Goal: Find specific page/section: Find specific page/section

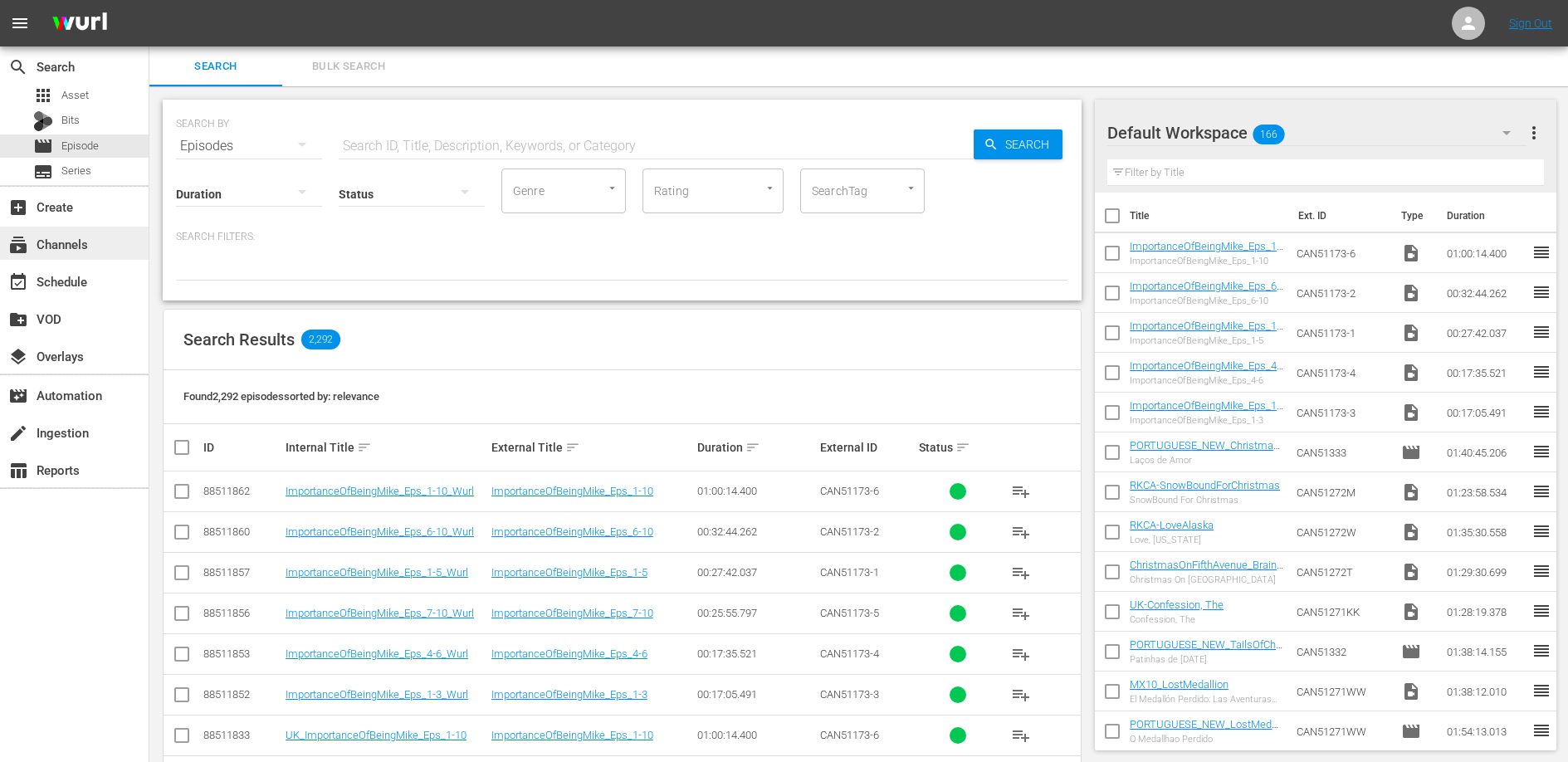
click at [110, 242] on div "subscriptions Channels" at bounding box center [74, 242] width 149 height 33
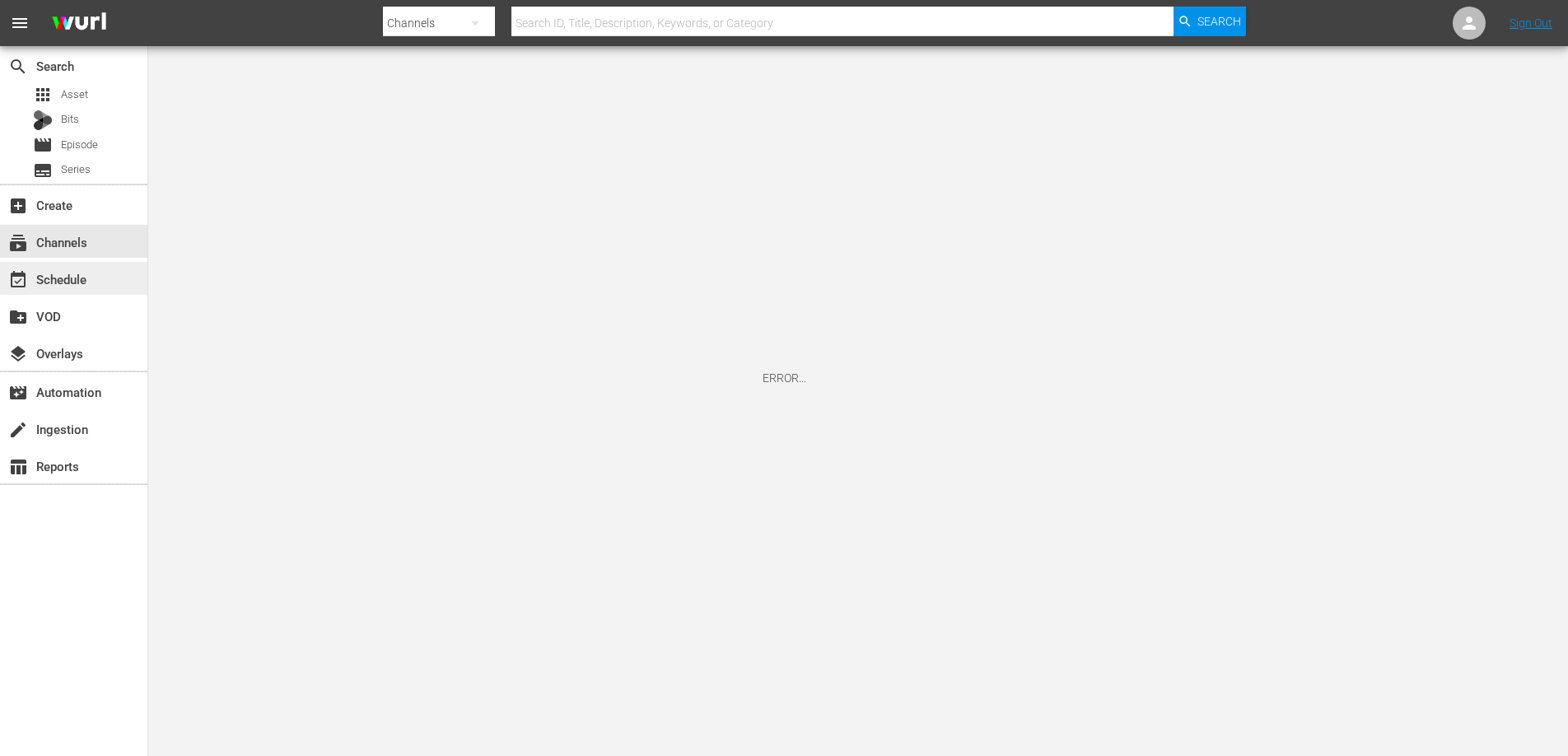
click at [92, 279] on div "event_available Schedule" at bounding box center [73, 278] width 148 height 33
click at [86, 156] on div "apps Asset Bits movie Episode subtitles Series" at bounding box center [73, 132] width 148 height 99
click at [85, 147] on span "Episode" at bounding box center [79, 145] width 37 height 17
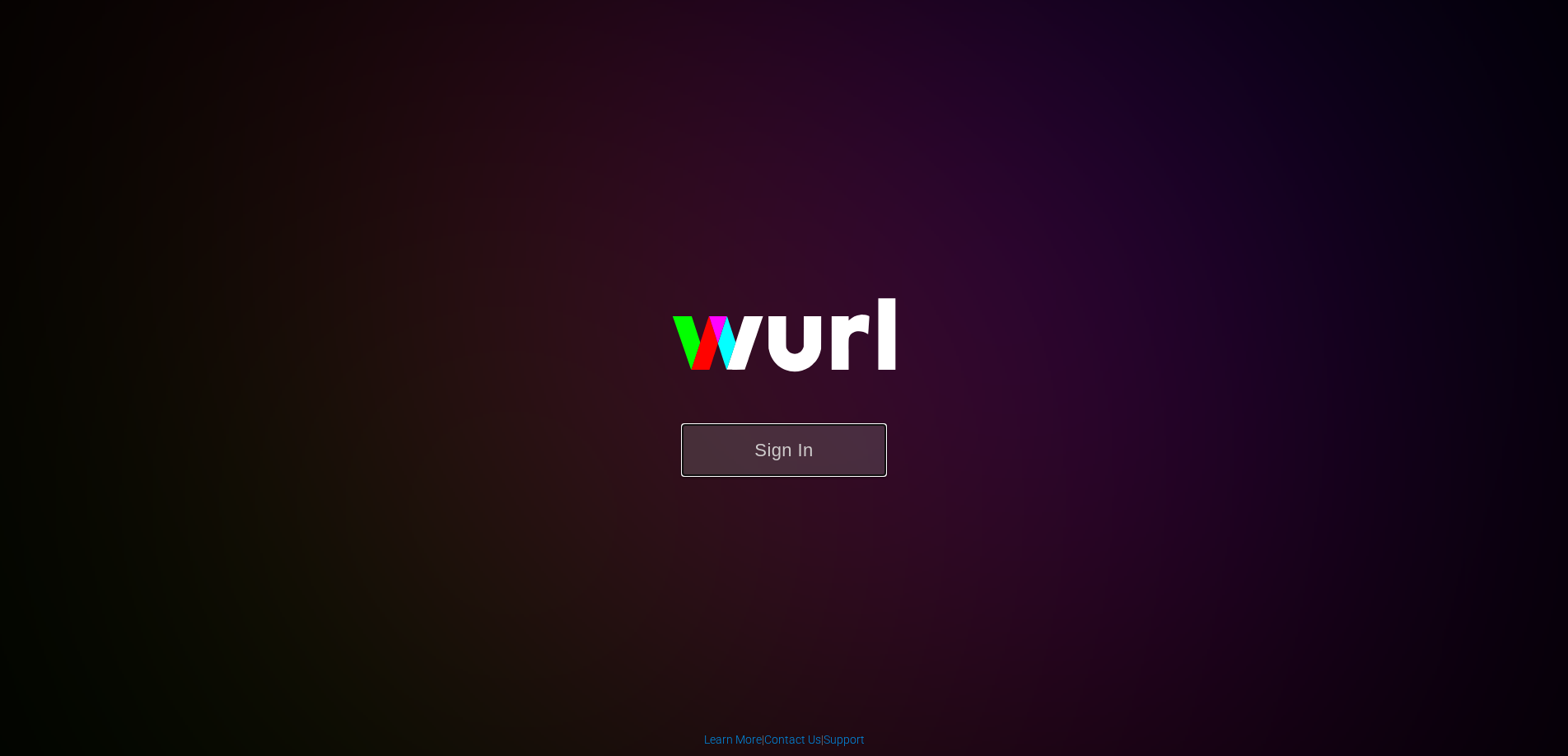
click at [768, 446] on button "Sign In" at bounding box center [784, 450] width 206 height 53
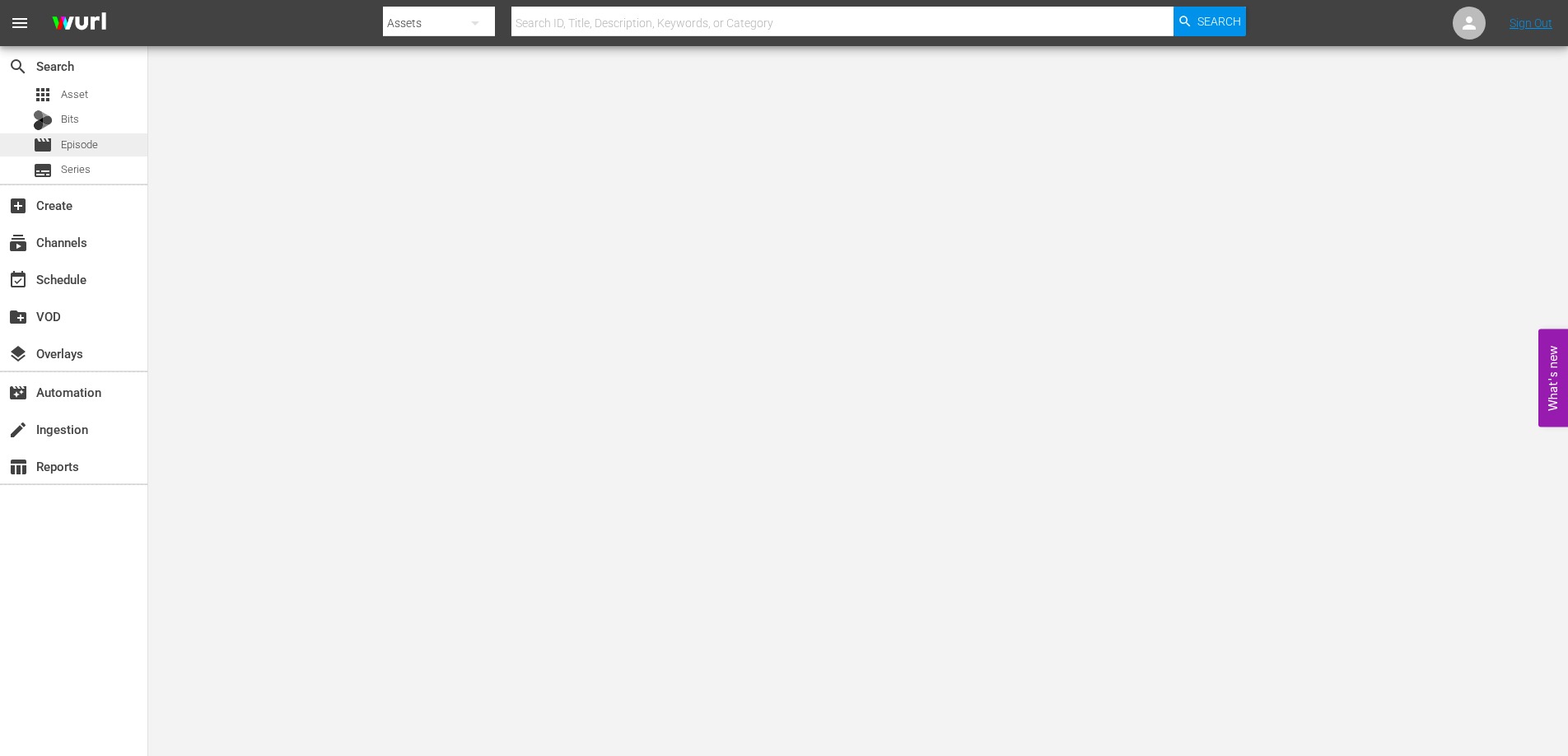
click at [76, 138] on span "Episode" at bounding box center [79, 145] width 37 height 17
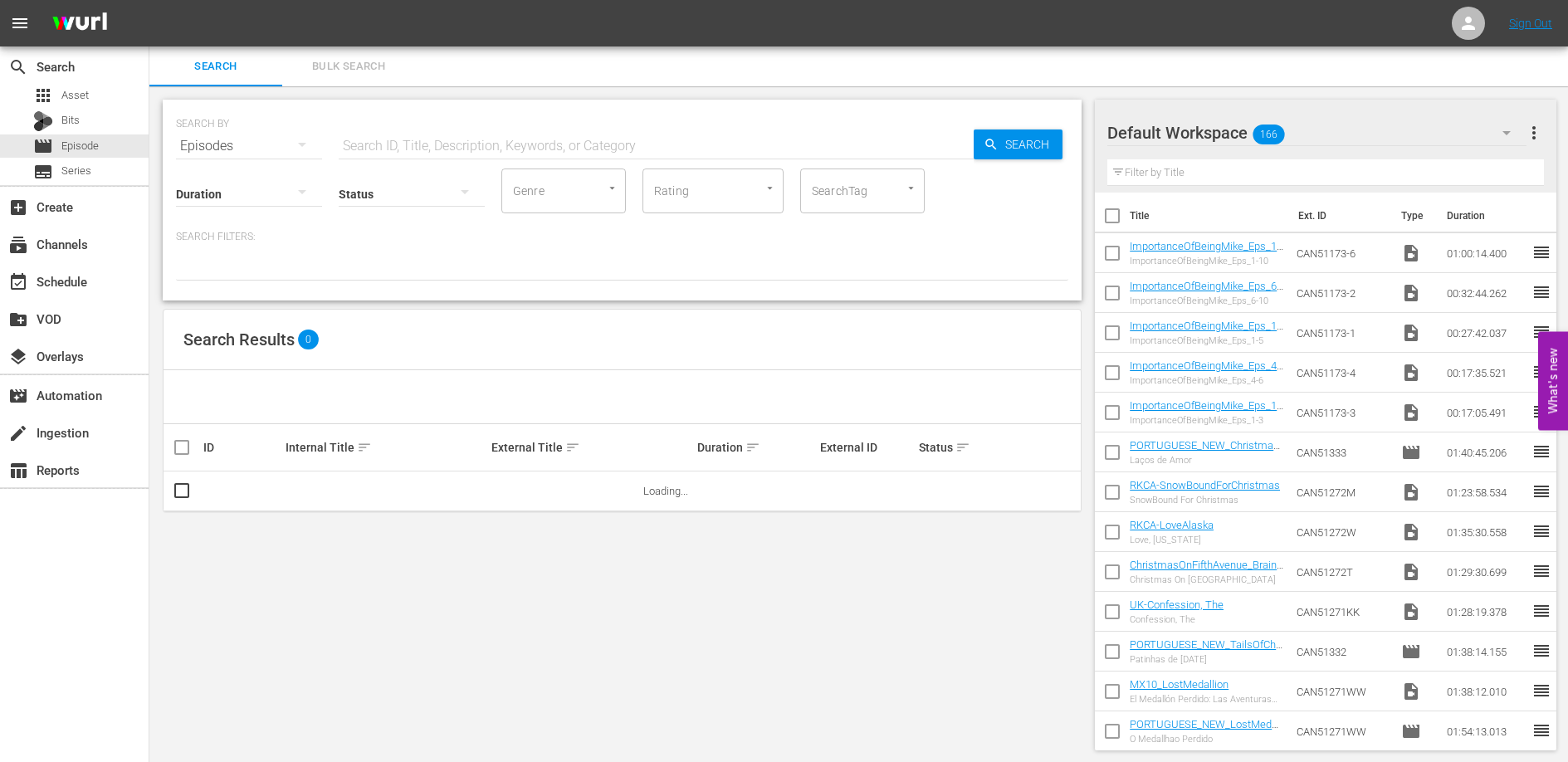
click at [412, 145] on input "text" at bounding box center [656, 145] width 635 height 40
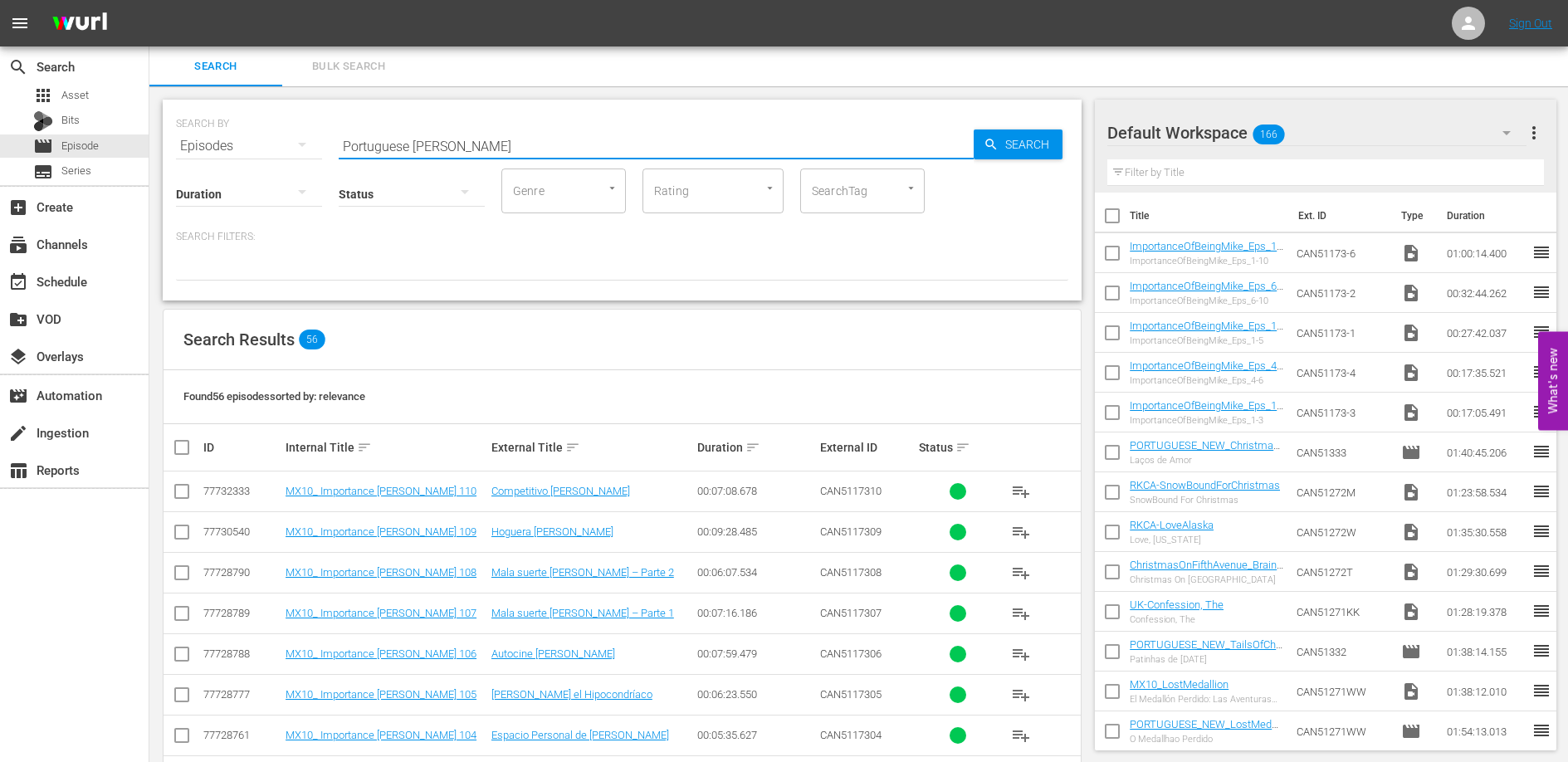
type input "Portuguese [PERSON_NAME]"
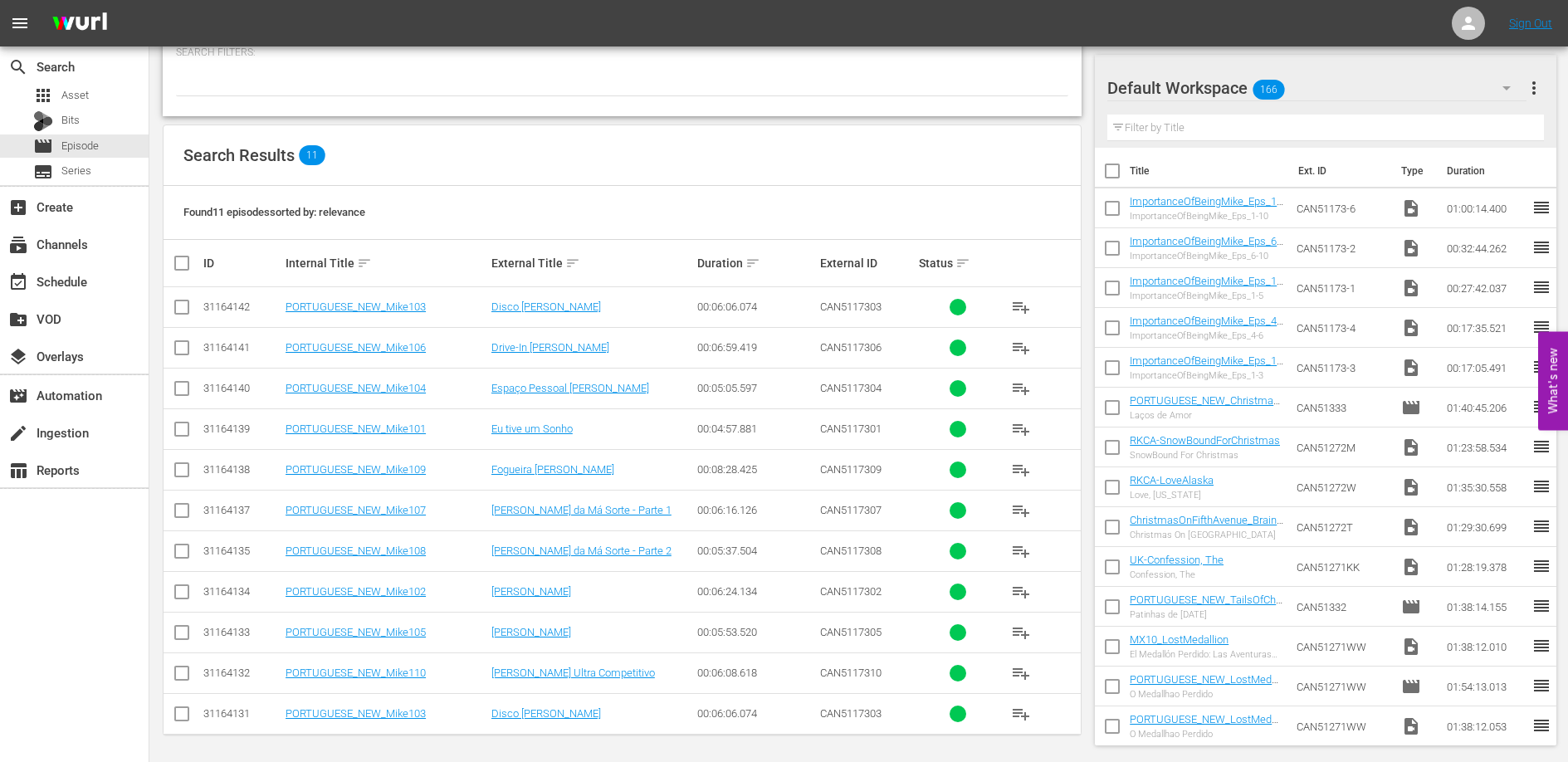
scroll to position [188, 0]
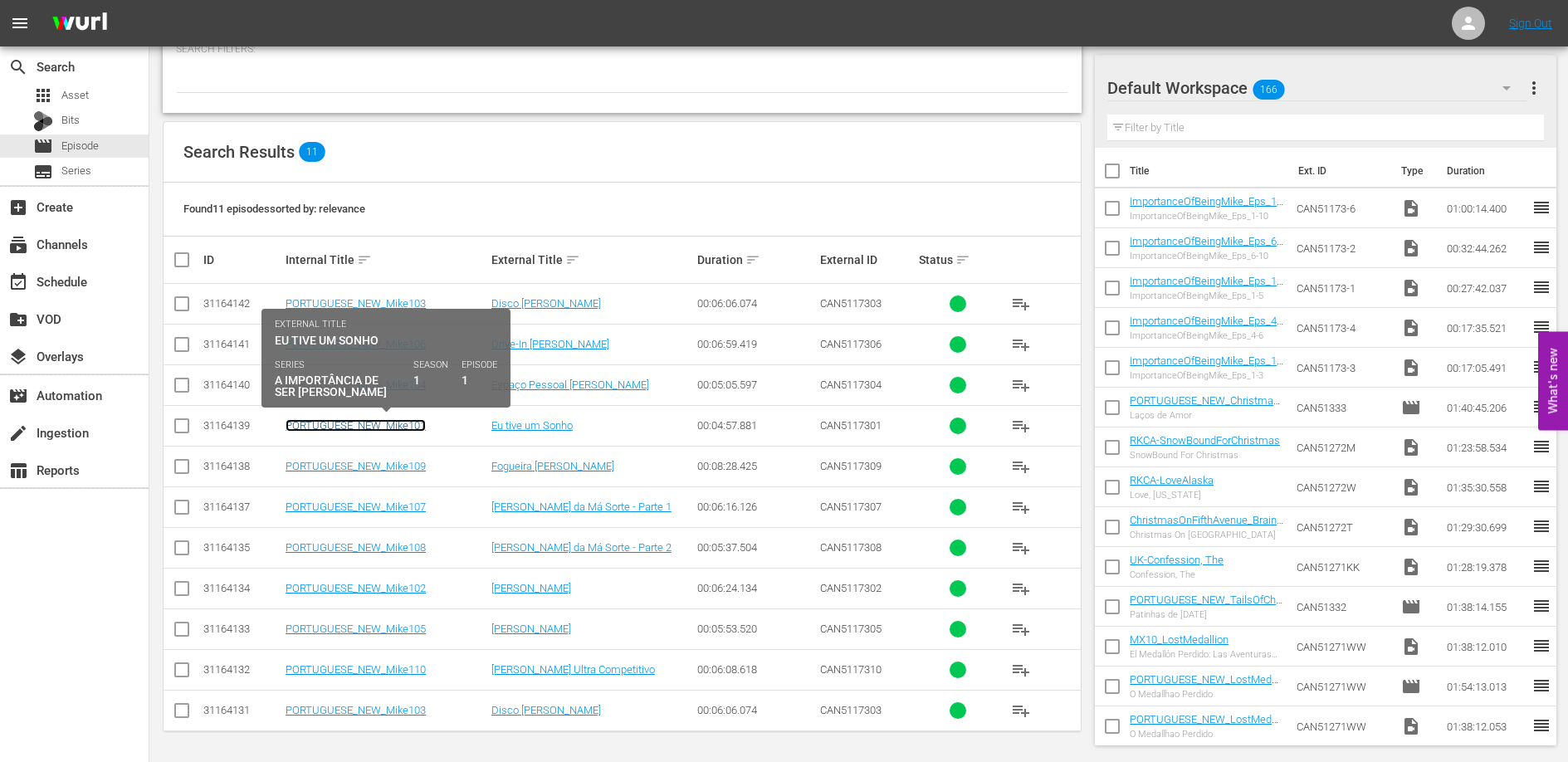
click at [383, 424] on link "PORTUGUESE_NEW_Mike101" at bounding box center [355, 425] width 140 height 13
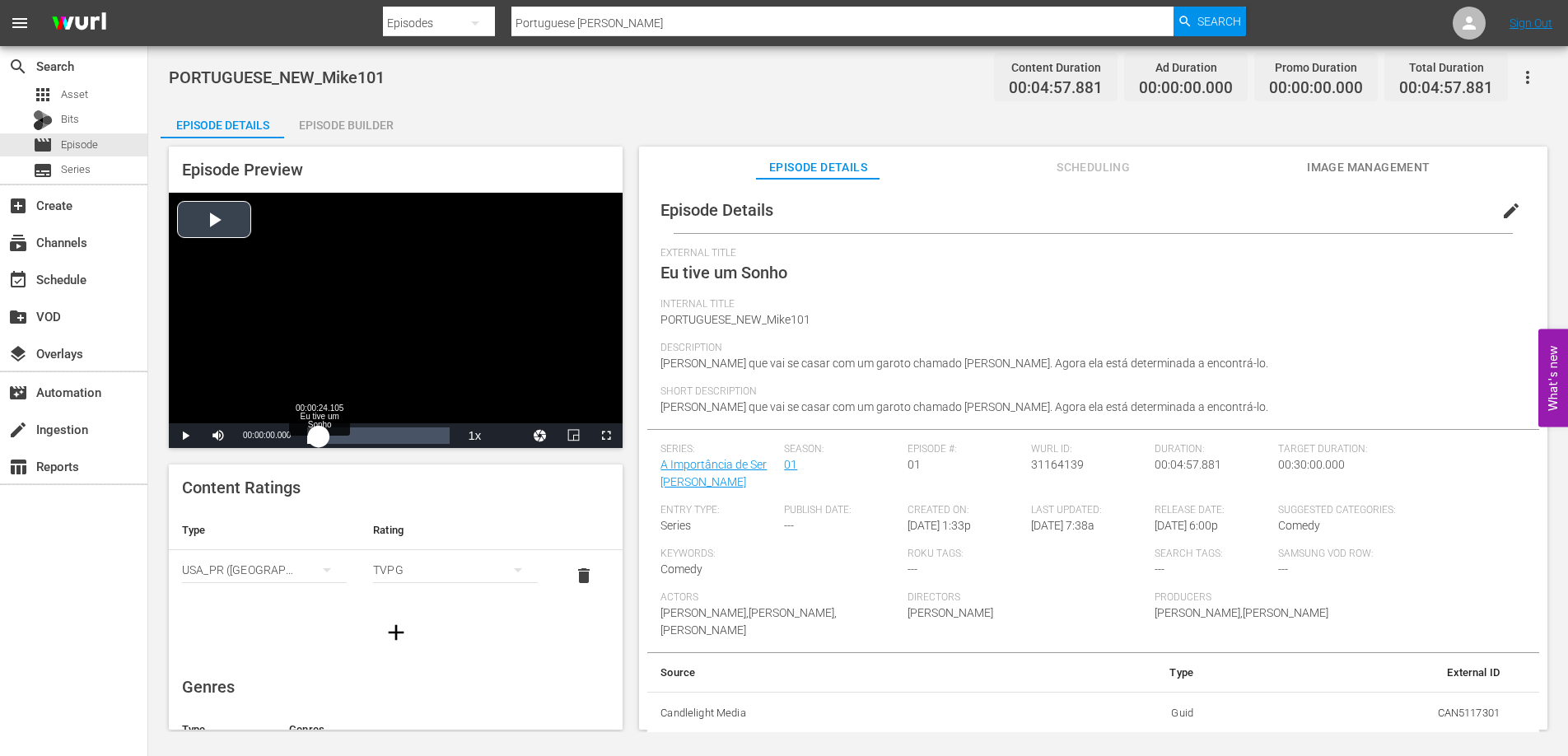
drag, startPoint x: 308, startPoint y: 437, endPoint x: 322, endPoint y: 439, distance: 14.1
click at [319, 439] on div "00:00:00.000" at bounding box center [313, 436] width 12 height 17
click at [186, 435] on span "Video Player" at bounding box center [186, 435] width 0 height 0
click at [322, 434] on div "00:00:56.376" at bounding box center [315, 436] width 15 height 17
click at [317, 435] on div "00:00:32.209" at bounding box center [313, 436] width 12 height 17
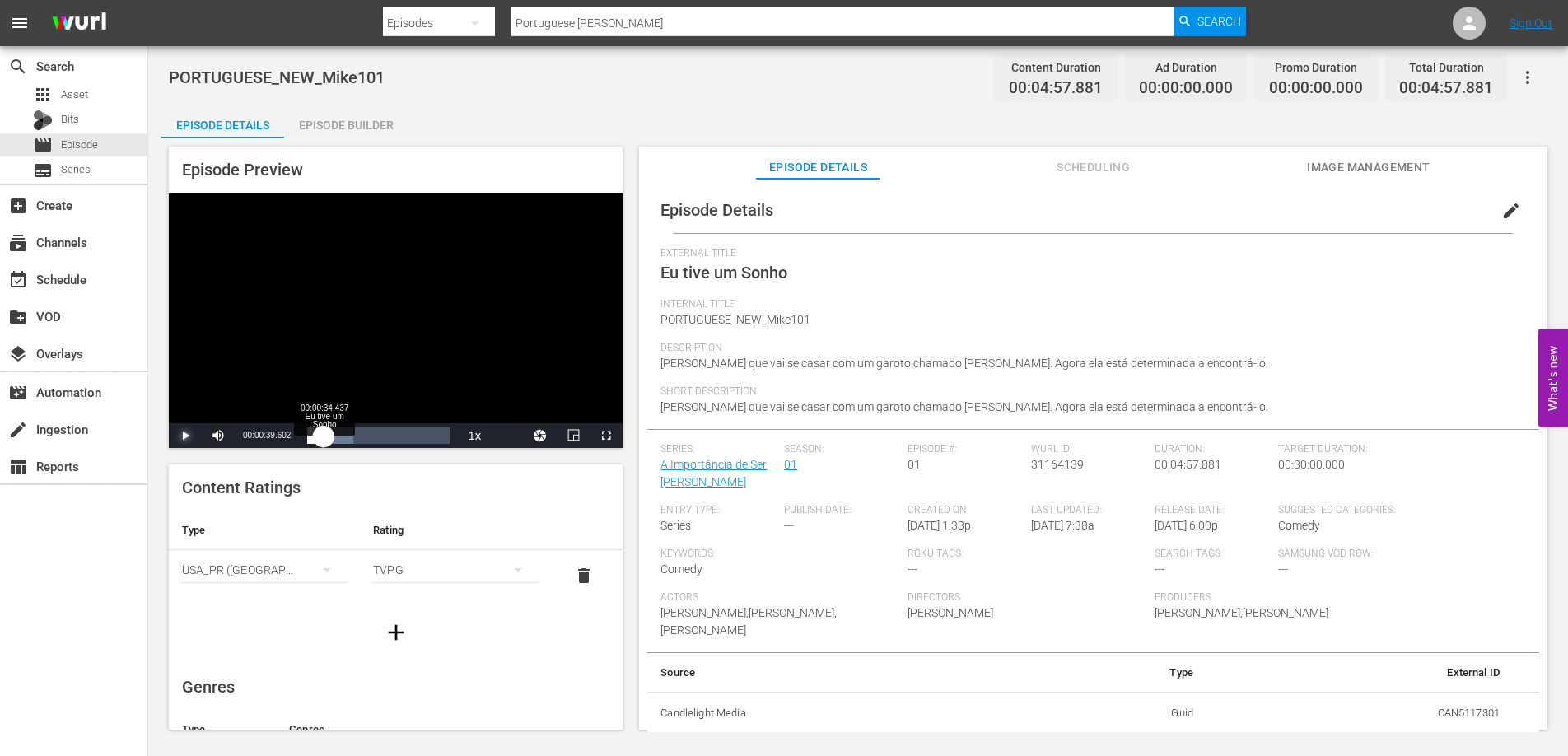
click at [322, 437] on div "00:00:32.635" at bounding box center [316, 436] width 17 height 17
click at [319, 436] on div "00:00:37.076" at bounding box center [313, 436] width 13 height 17
click at [186, 435] on span "Video Player" at bounding box center [186, 435] width 0 height 0
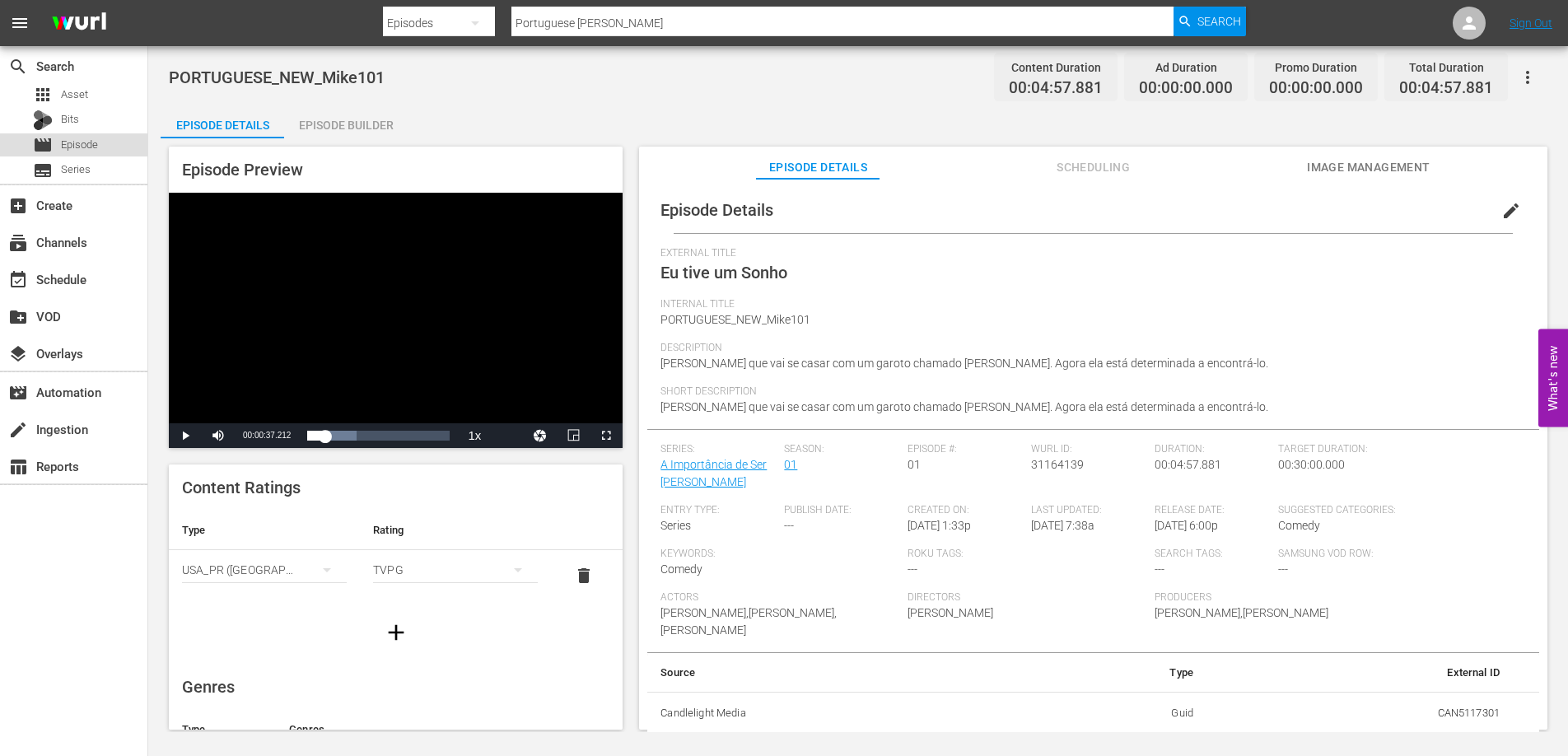
click at [89, 145] on span "Episode" at bounding box center [79, 145] width 37 height 17
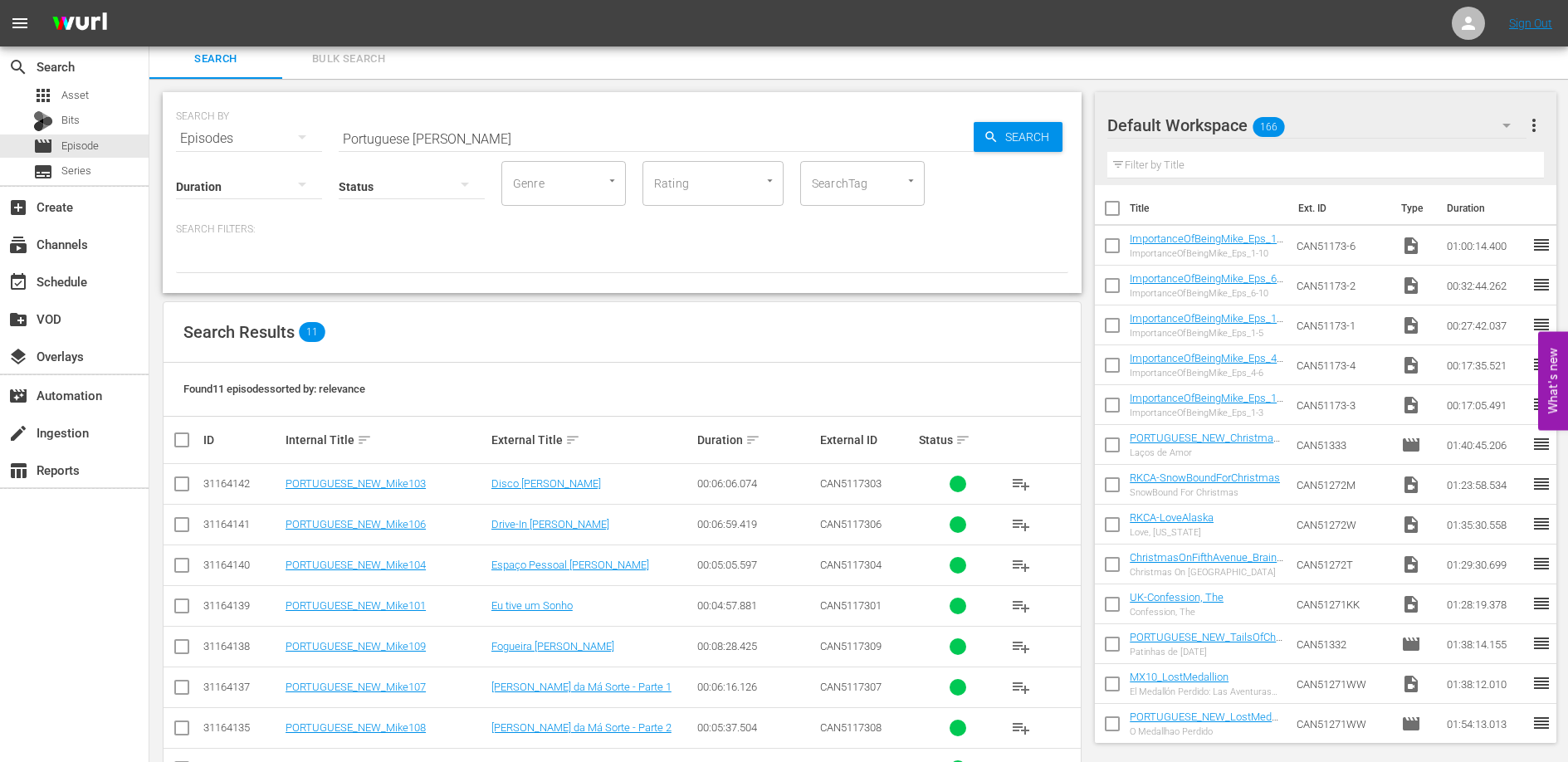
scroll to position [188, 0]
